Goal: Task Accomplishment & Management: Manage account settings

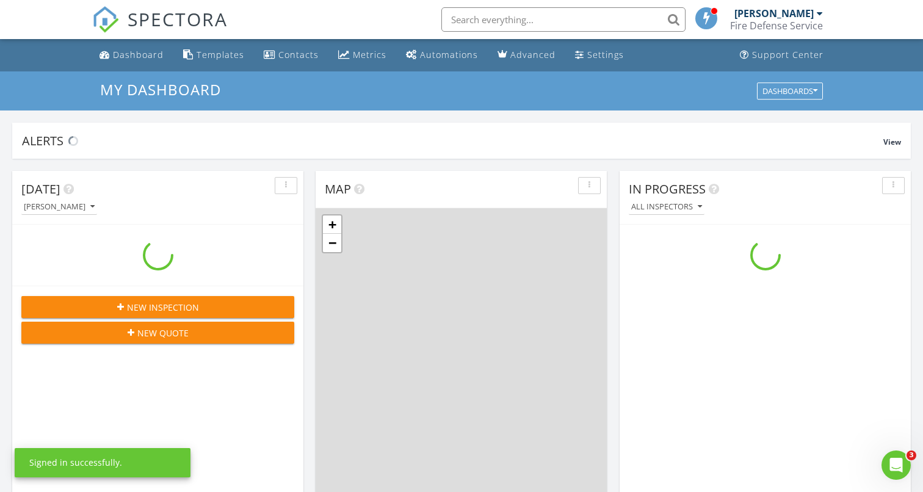
scroll to position [1111, 923]
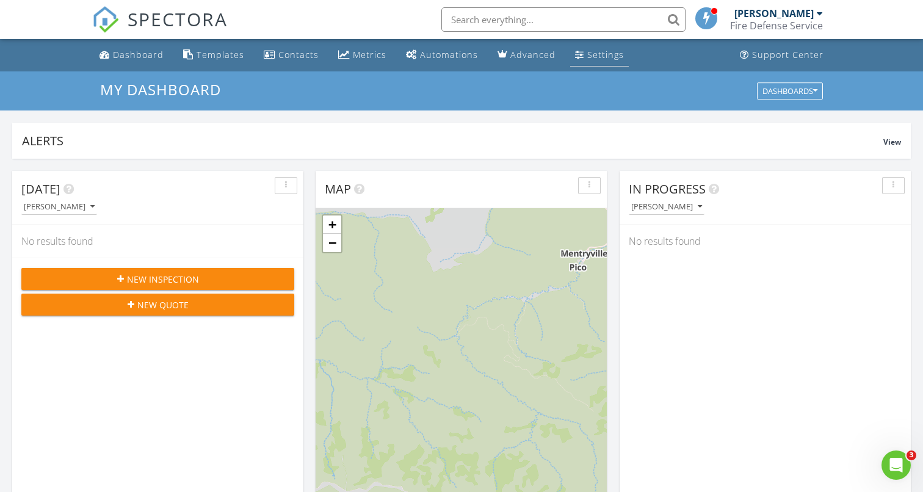
click at [599, 55] on div "Settings" at bounding box center [605, 55] width 37 height 12
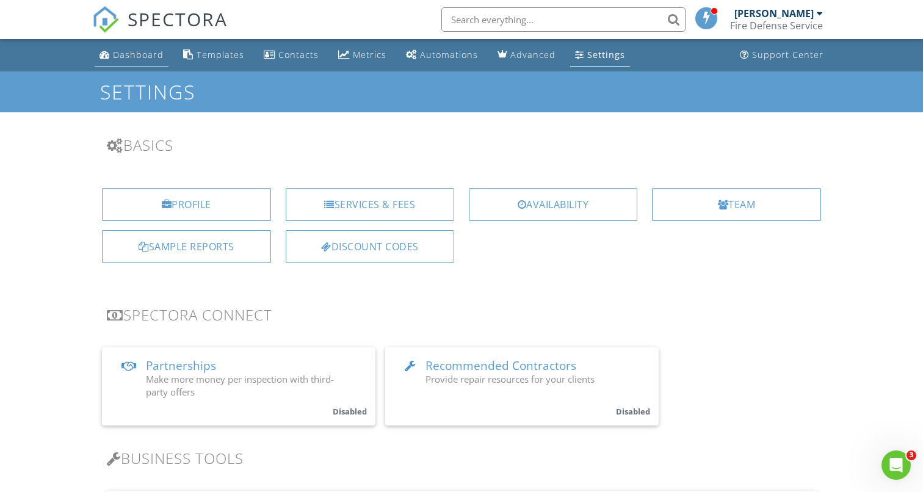
click at [128, 55] on div "Dashboard" at bounding box center [138, 55] width 51 height 12
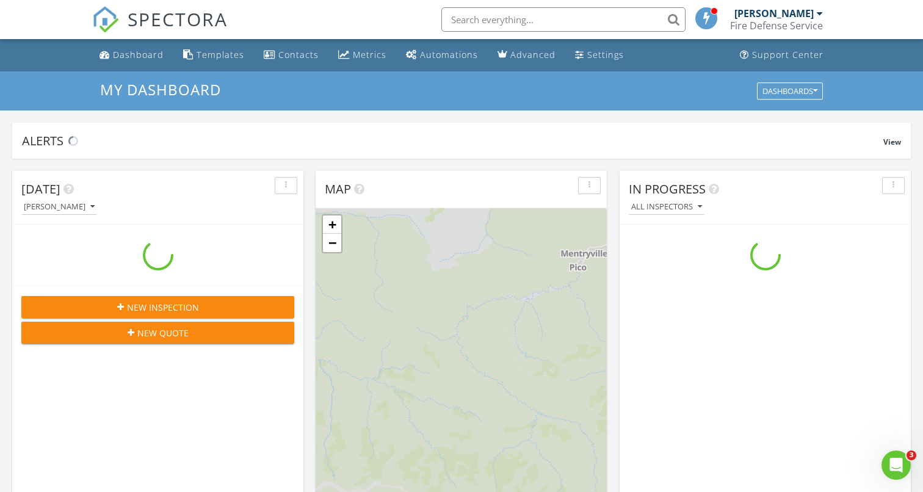
scroll to position [1111, 923]
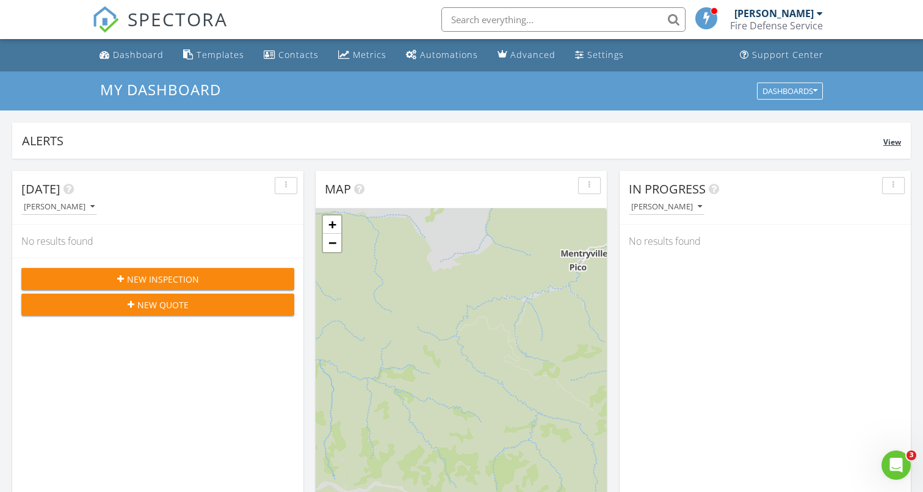
click at [889, 145] on span "View" at bounding box center [892, 142] width 18 height 10
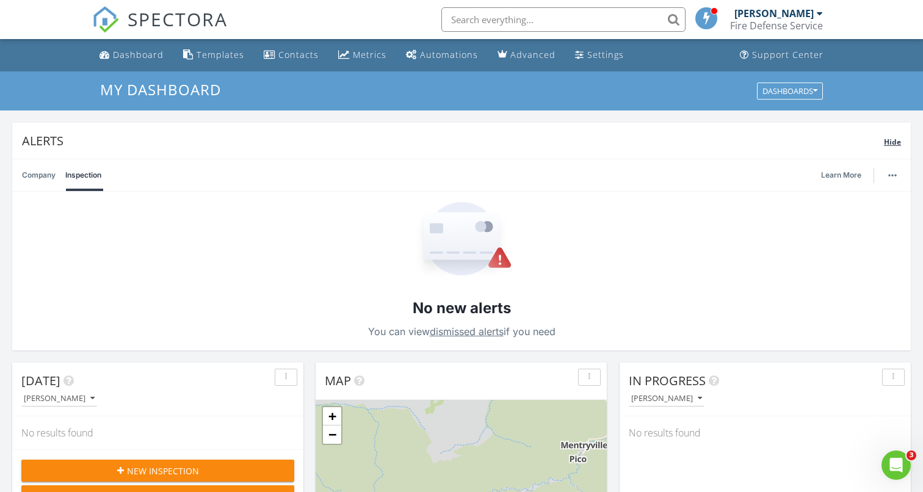
click at [888, 140] on span "Hide" at bounding box center [892, 142] width 17 height 10
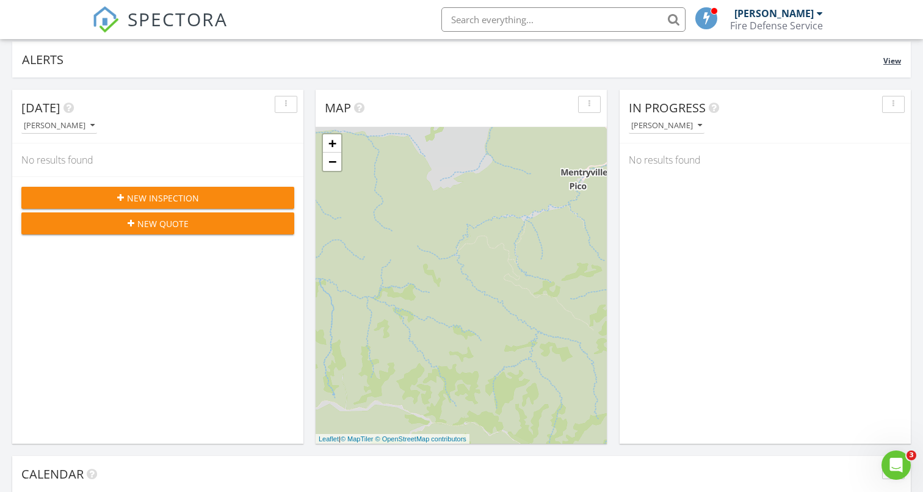
scroll to position [0, 0]
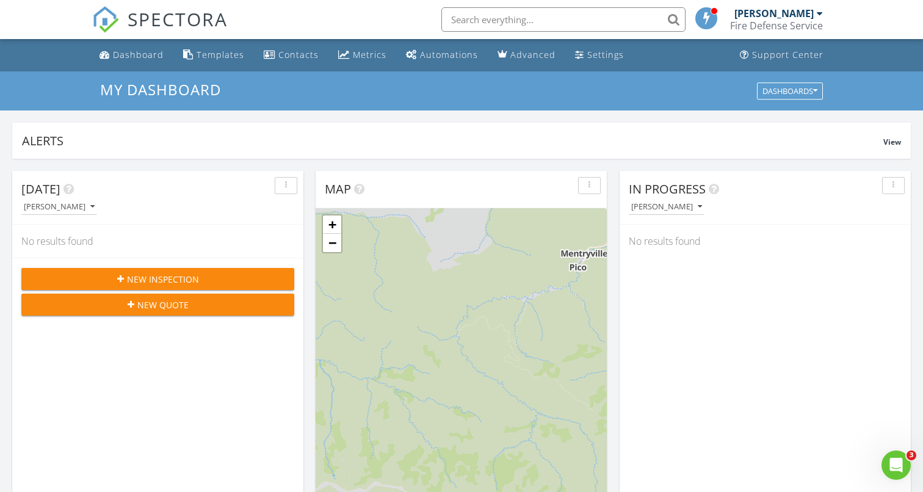
click at [811, 16] on div "[PERSON_NAME]" at bounding box center [773, 13] width 79 height 12
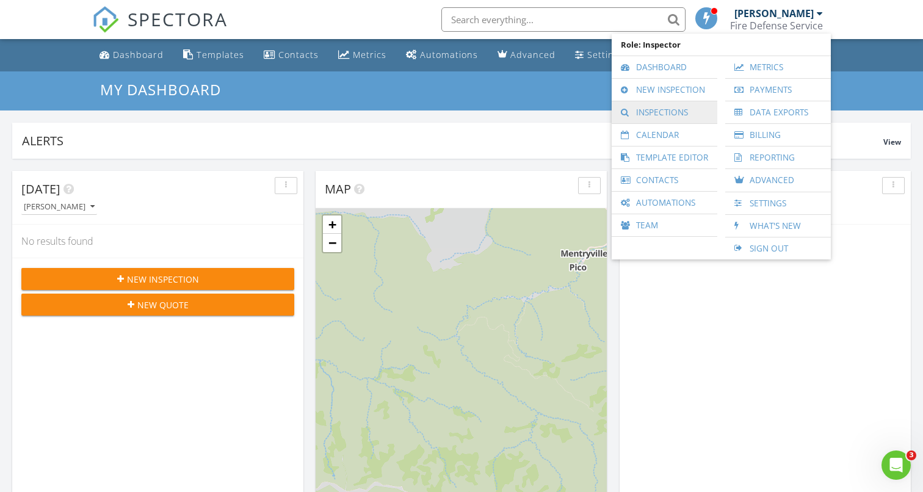
click at [644, 114] on link "Inspections" at bounding box center [664, 112] width 93 height 22
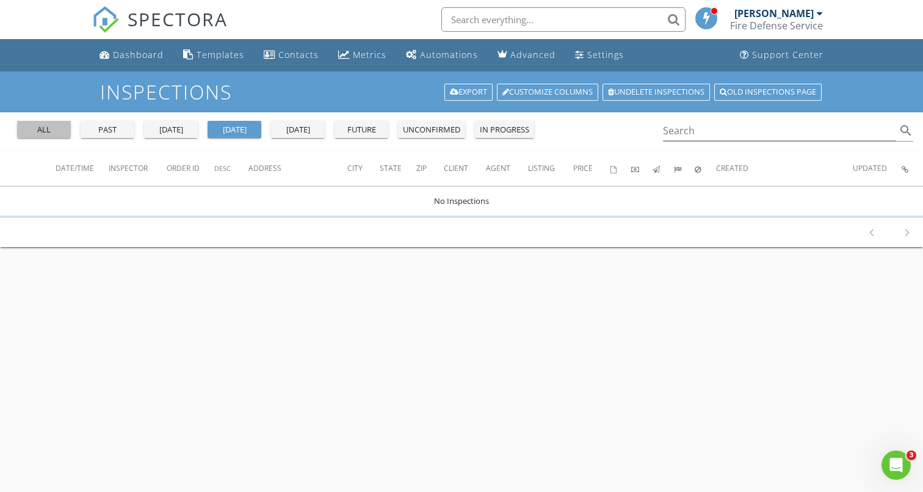
click at [42, 128] on div "all" at bounding box center [44, 130] width 44 height 12
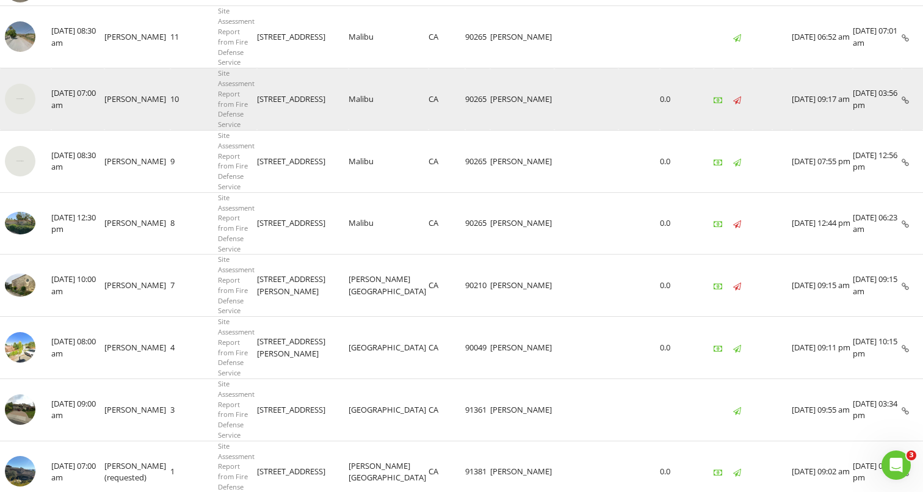
scroll to position [221, 0]
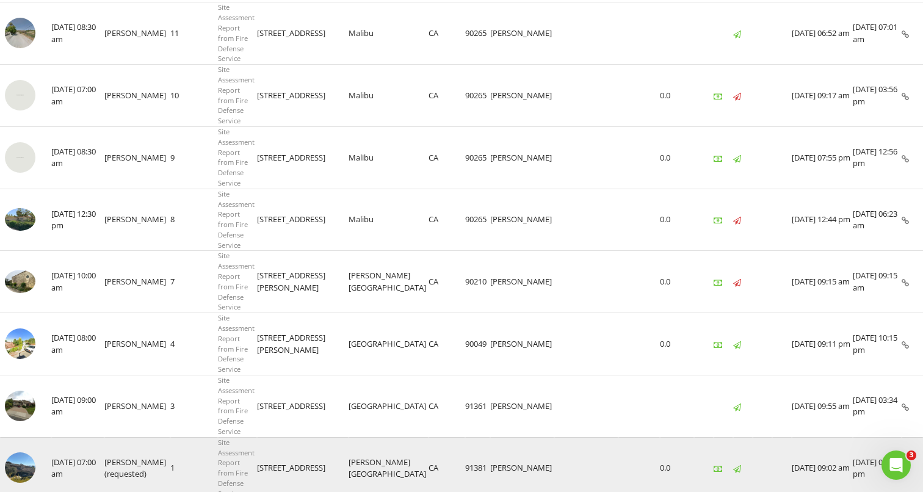
click at [906, 465] on icon at bounding box center [904, 469] width 7 height 8
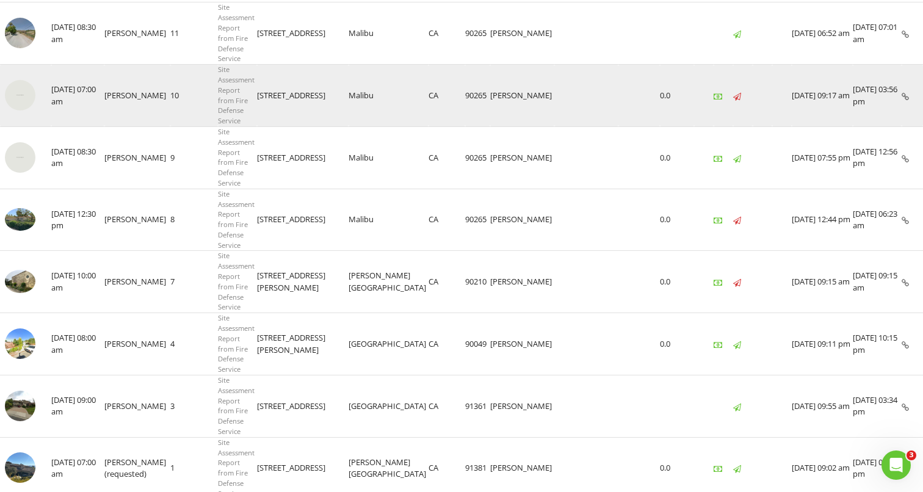
scroll to position [0, 0]
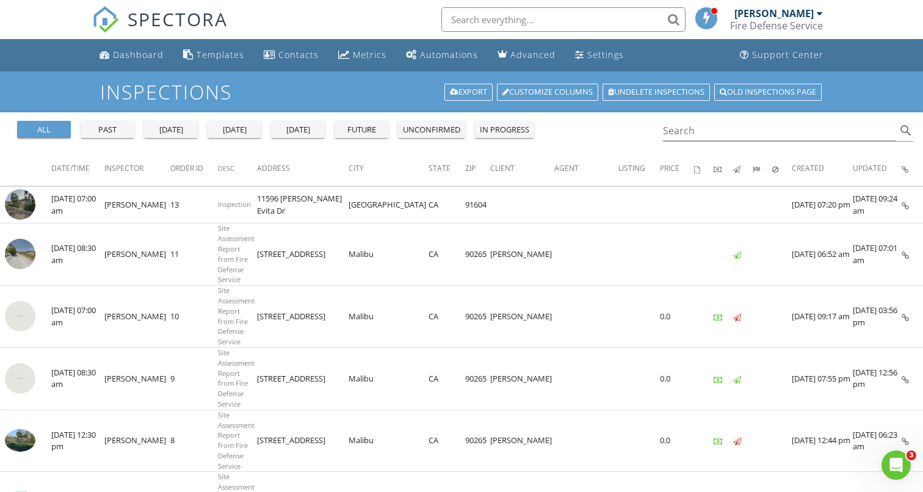
click at [771, 17] on div "[PERSON_NAME]" at bounding box center [773, 13] width 79 height 12
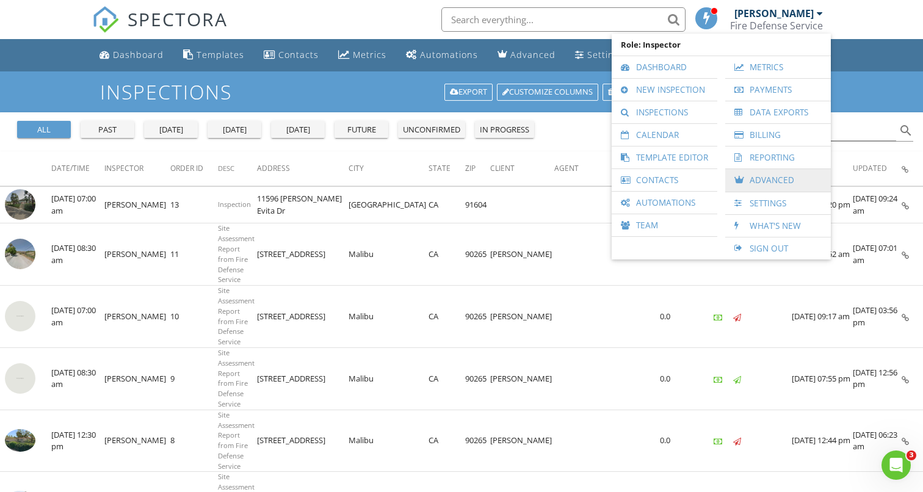
click at [772, 178] on link "Advanced" at bounding box center [777, 180] width 93 height 23
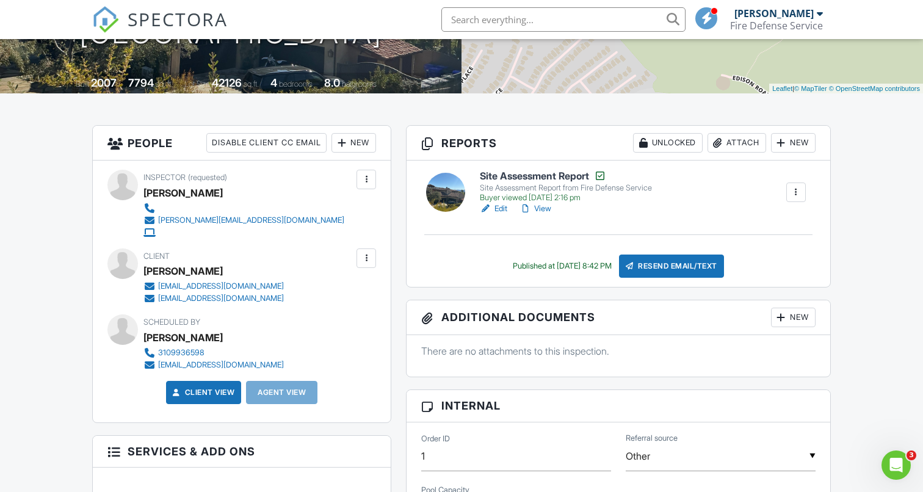
scroll to position [241, 0]
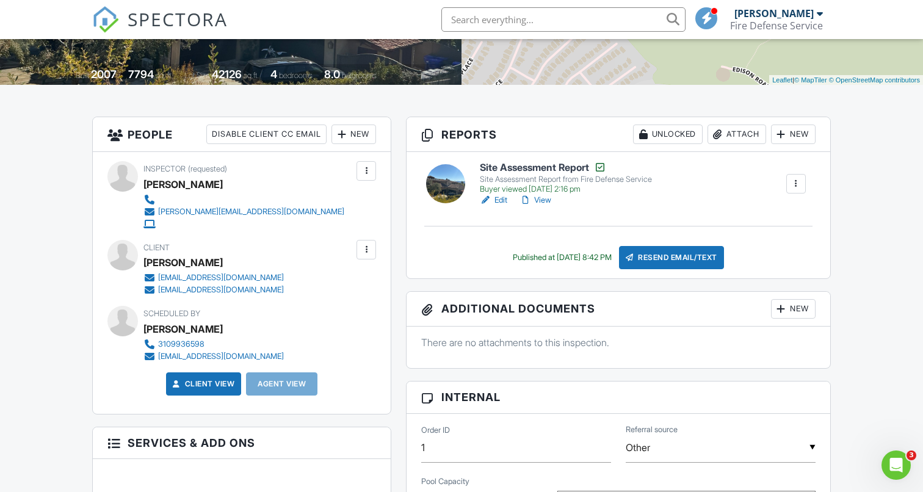
click at [541, 200] on link "View" at bounding box center [535, 200] width 32 height 12
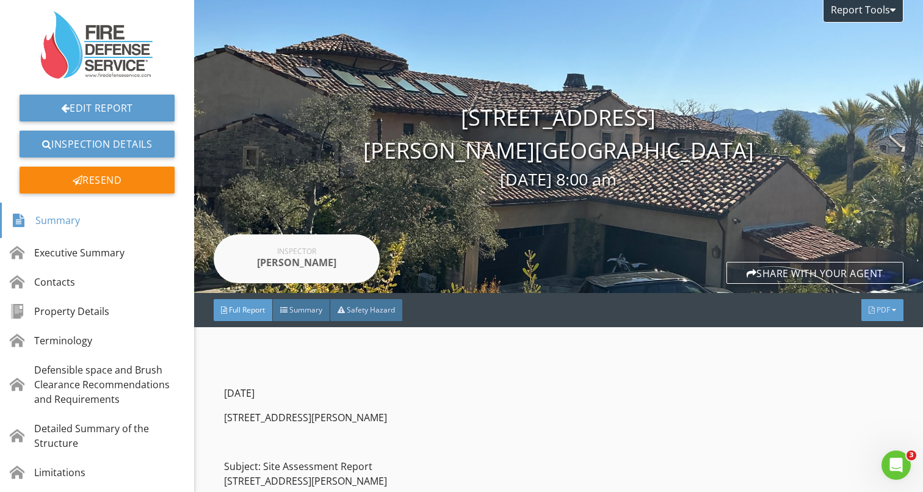
click at [885, 311] on span "PDF" at bounding box center [882, 310] width 13 height 10
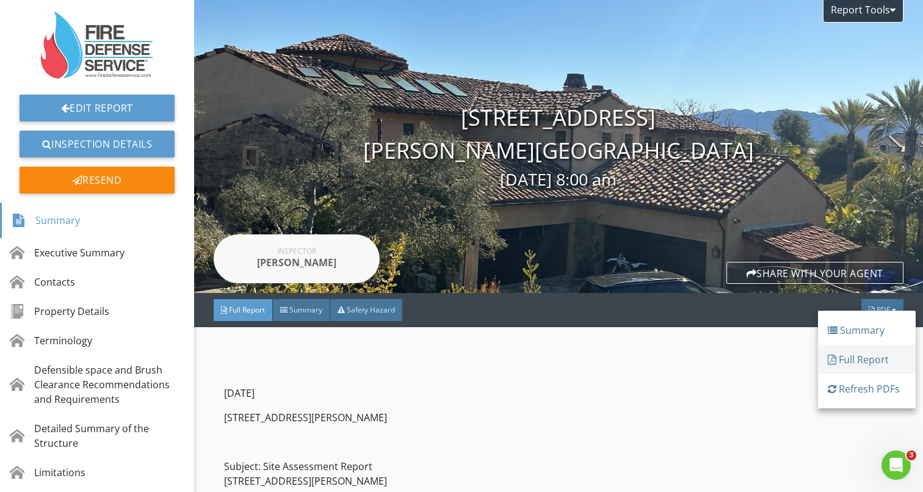
click at [857, 359] on div "Full Report" at bounding box center [867, 359] width 78 height 15
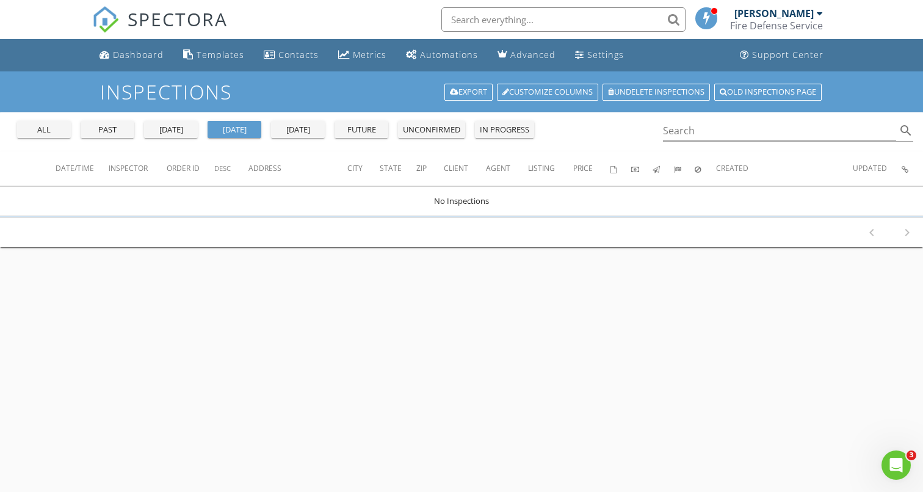
click at [807, 15] on div "[PERSON_NAME]" at bounding box center [773, 13] width 79 height 12
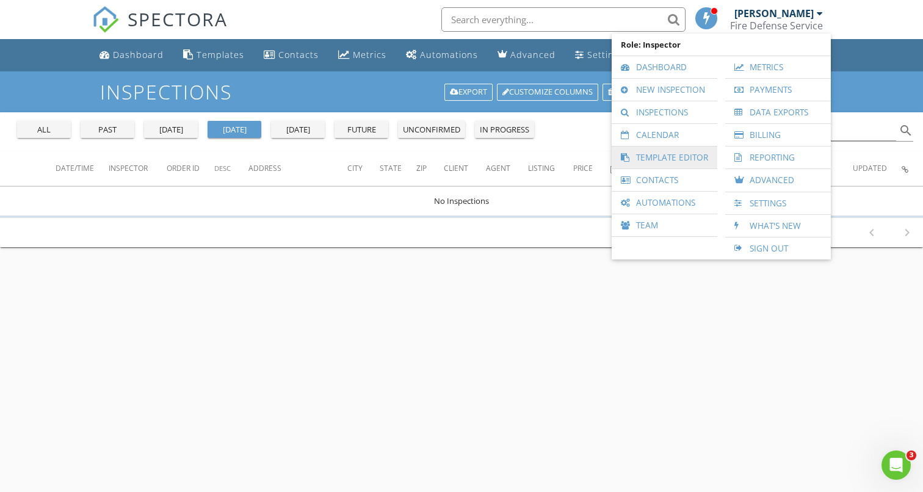
click at [670, 157] on link "Template Editor" at bounding box center [664, 157] width 93 height 22
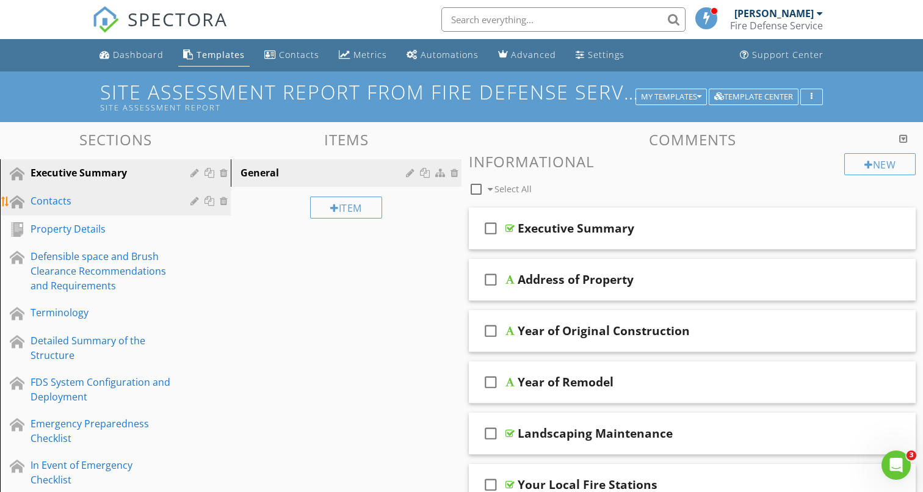
click at [59, 193] on div "Contacts" at bounding box center [102, 200] width 142 height 15
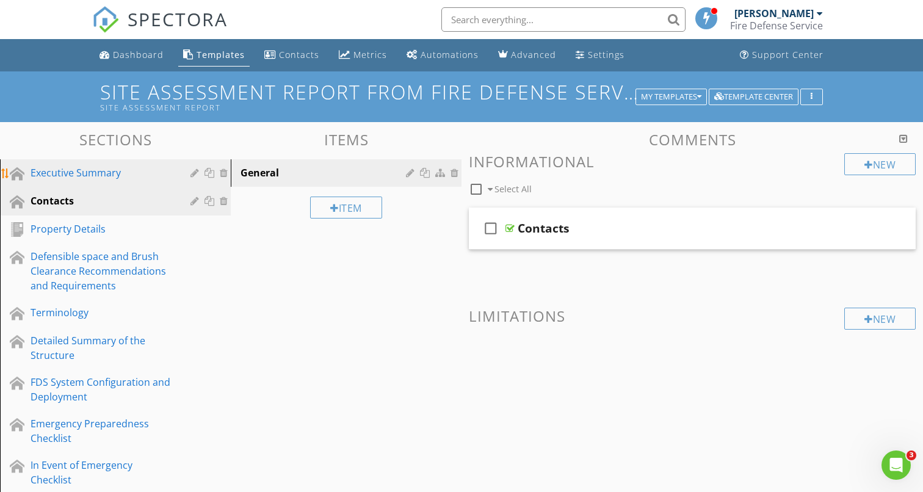
click at [78, 173] on div "Executive Summary" at bounding box center [102, 172] width 142 height 15
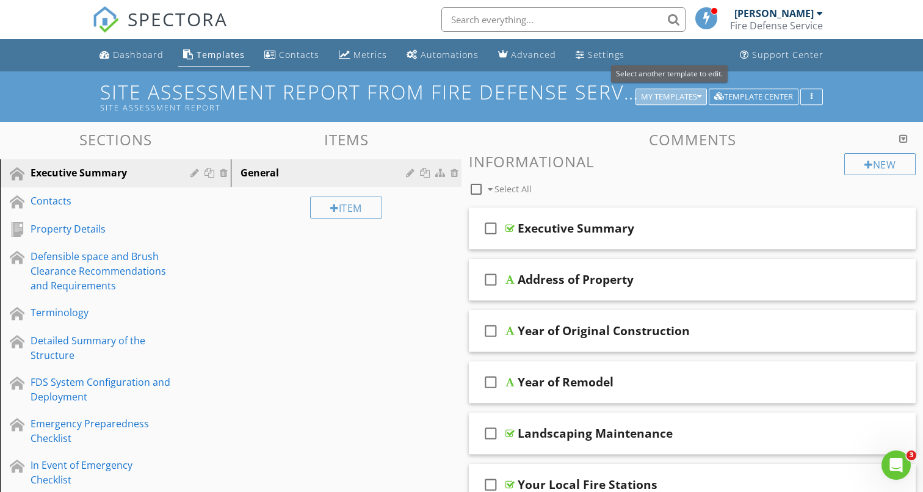
click at [699, 96] on icon "button" at bounding box center [699, 97] width 4 height 9
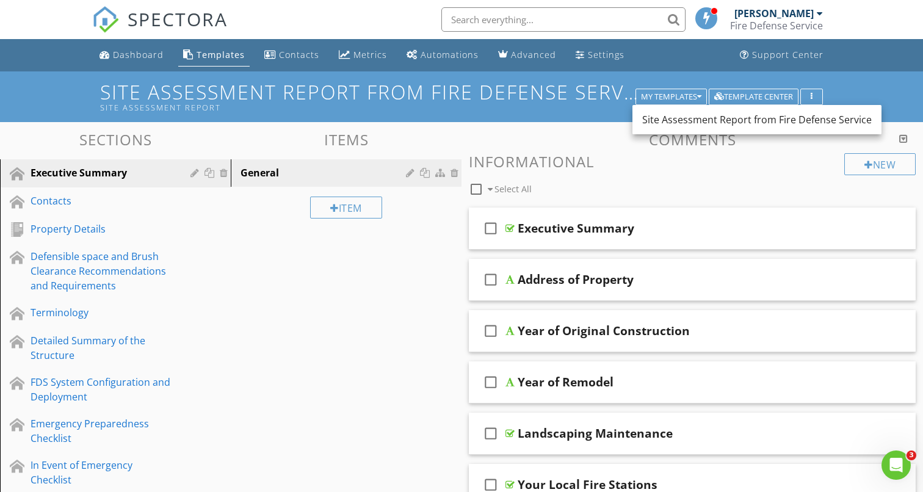
click at [562, 147] on h3 "Comments" at bounding box center [692, 139] width 447 height 16
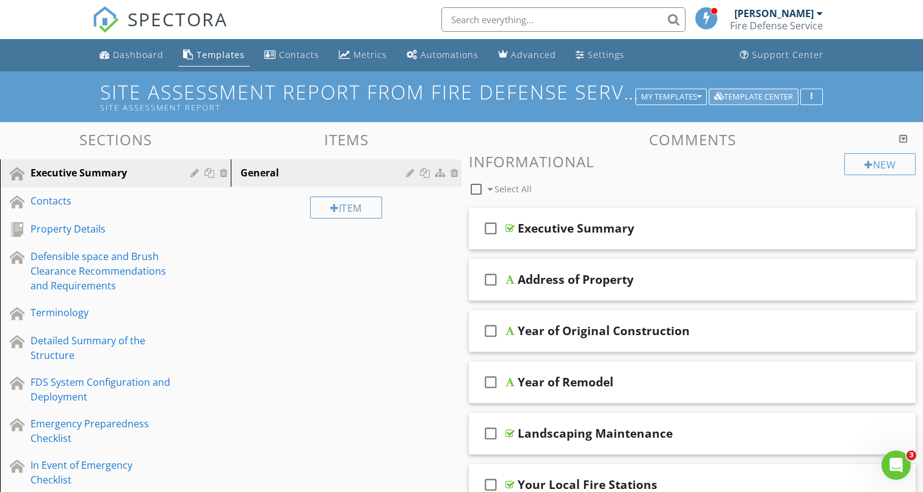
click at [751, 95] on div "Template Center" at bounding box center [753, 97] width 79 height 9
